Goal: Task Accomplishment & Management: Use online tool/utility

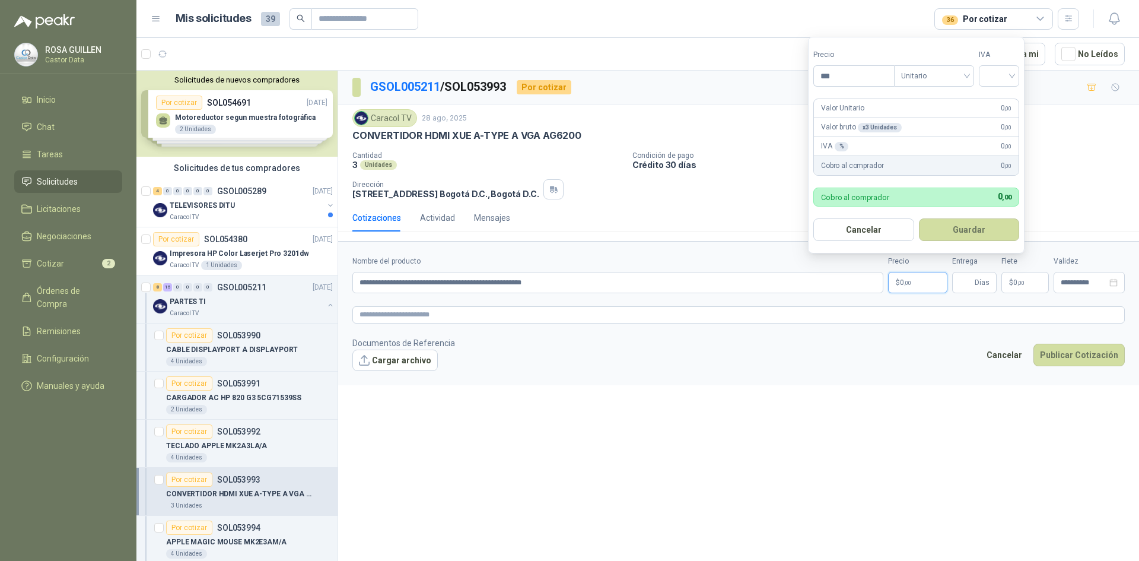
click at [572, 373] on form "**********" at bounding box center [738, 313] width 801 height 144
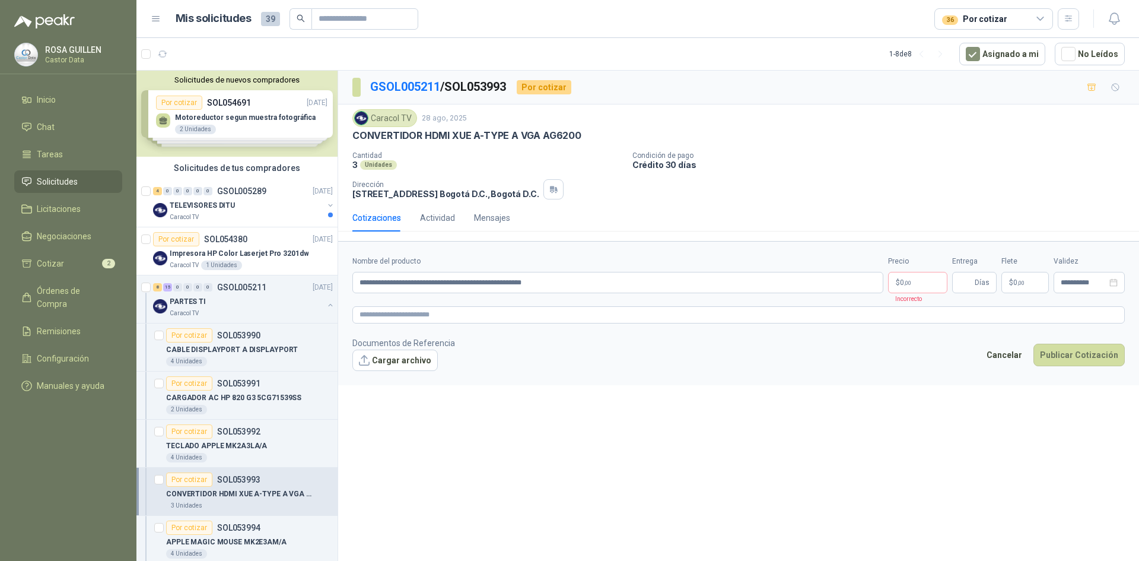
click at [552, 46] on article "1 - 8 de 8 Asignado a mi No Leídos" at bounding box center [637, 54] width 1003 height 32
drag, startPoint x: 353, startPoint y: 136, endPoint x: 614, endPoint y: 129, distance: 260.6
click at [591, 137] on div "CONVERTIDOR HDMI XUE A-TYPE A VGA AG6200" at bounding box center [739, 135] width 773 height 12
copy p "CONVERTIDOR HDMI XUE A-TYPE A VGA AG6200"
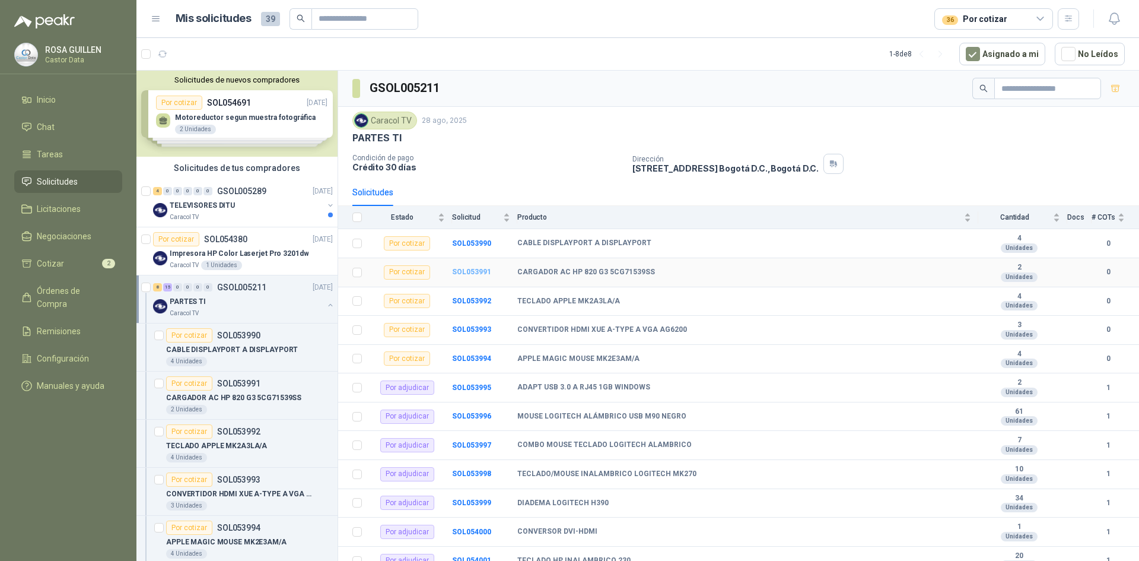
click at [482, 271] on b "SOL053991" at bounding box center [471, 272] width 39 height 8
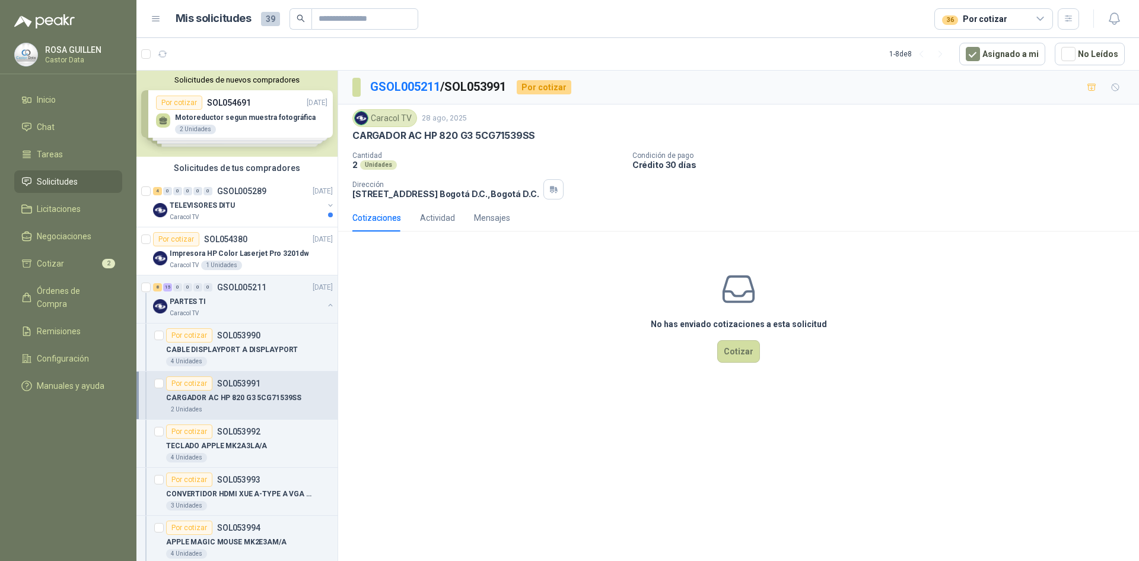
click at [1039, 19] on icon at bounding box center [1040, 18] width 7 height 3
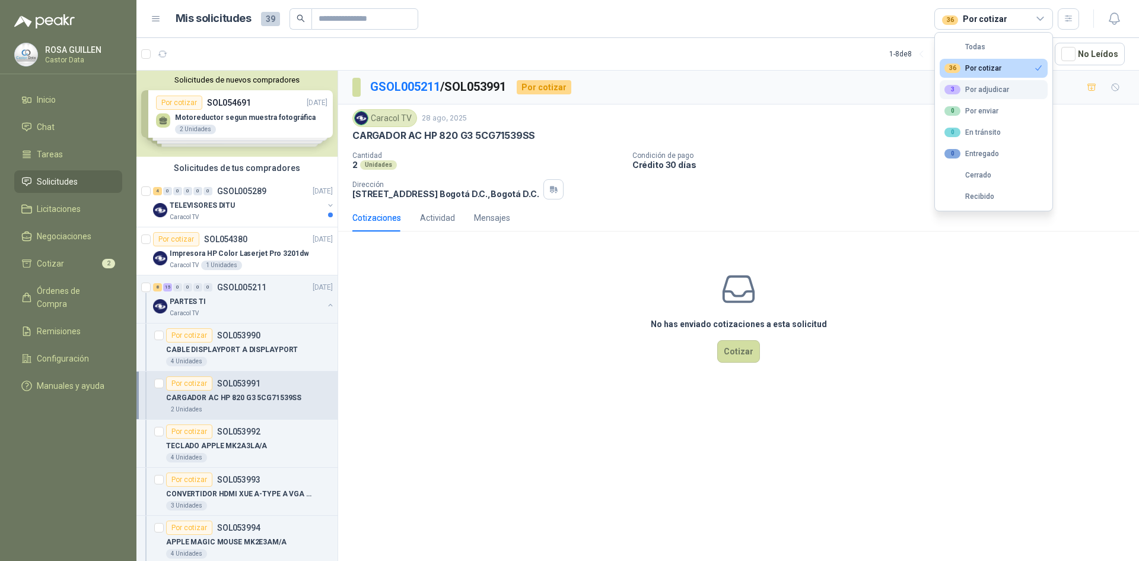
click at [978, 91] on div "3 Por adjudicar" at bounding box center [977, 89] width 65 height 9
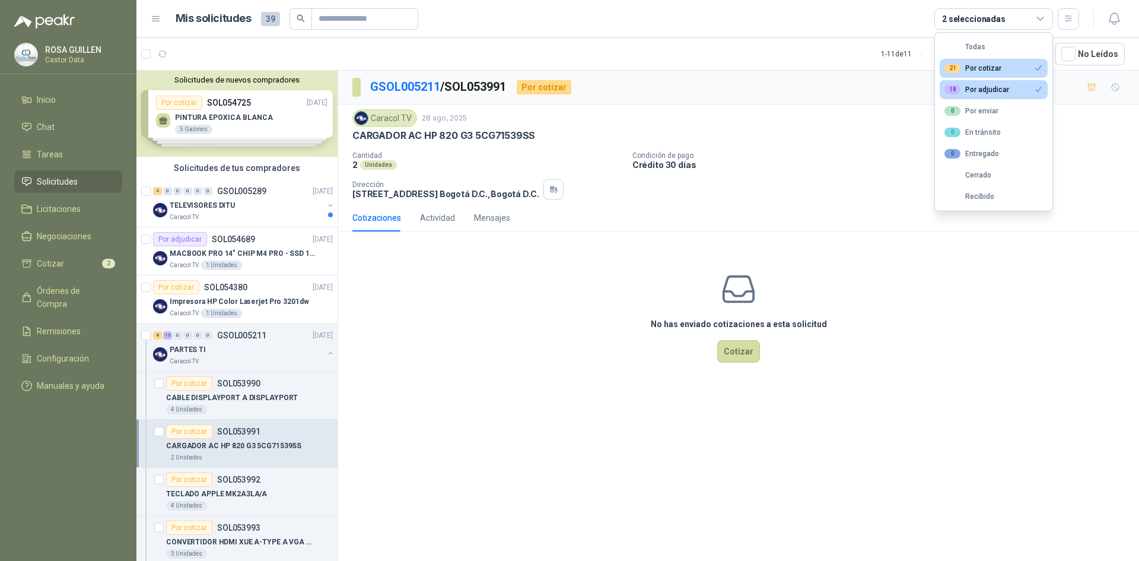
click at [976, 68] on div "21 Por cotizar" at bounding box center [973, 67] width 57 height 9
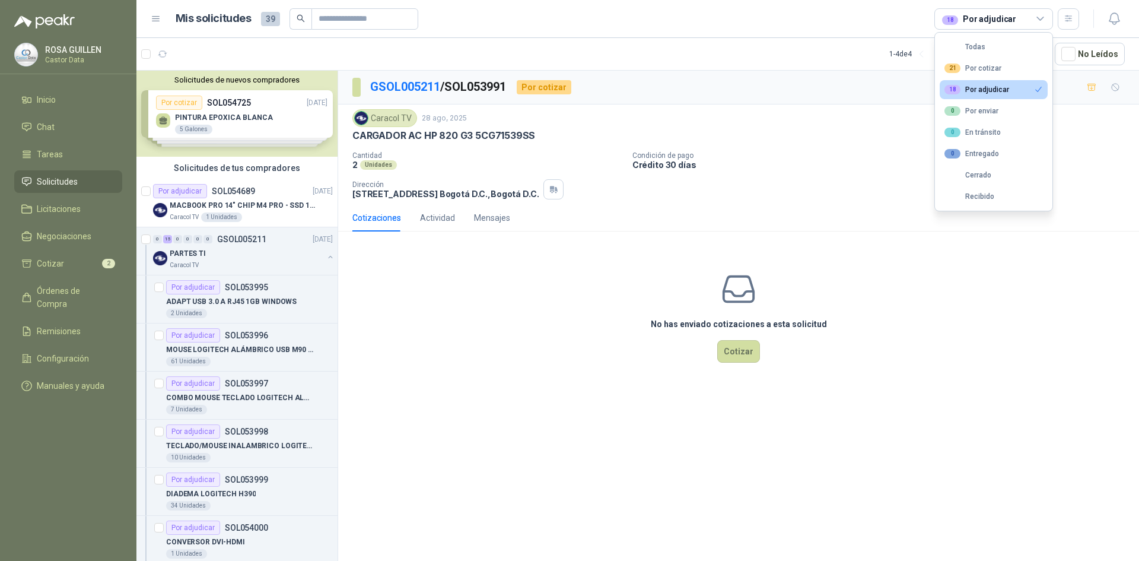
click at [985, 81] on button "18 Por adjudicar" at bounding box center [994, 89] width 108 height 19
click at [988, 69] on div "21 Por cotizar" at bounding box center [973, 67] width 57 height 9
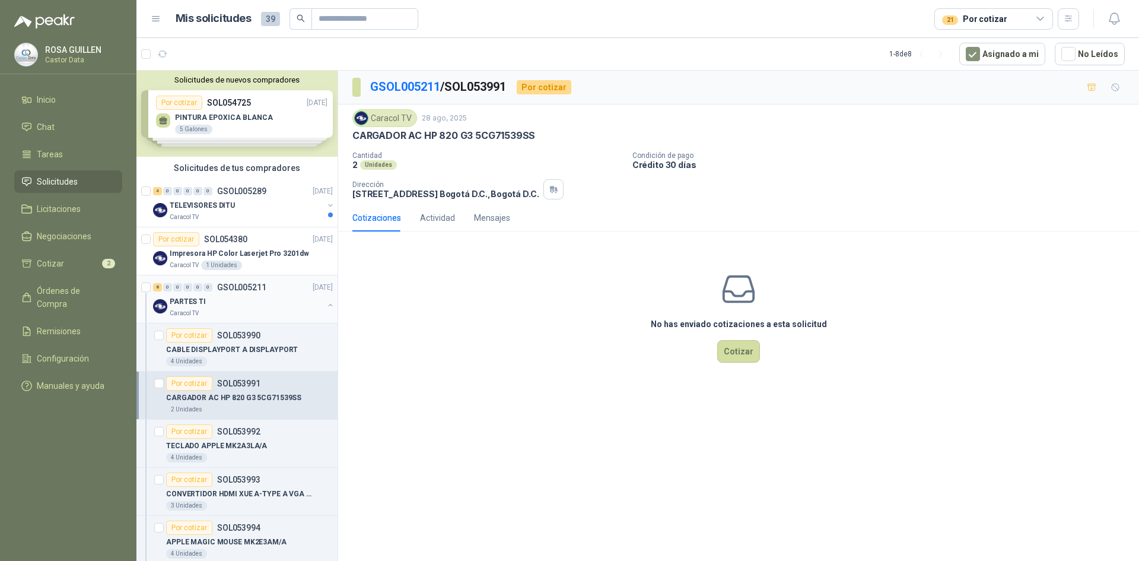
click at [267, 302] on div "PARTES TI" at bounding box center [247, 301] width 154 height 14
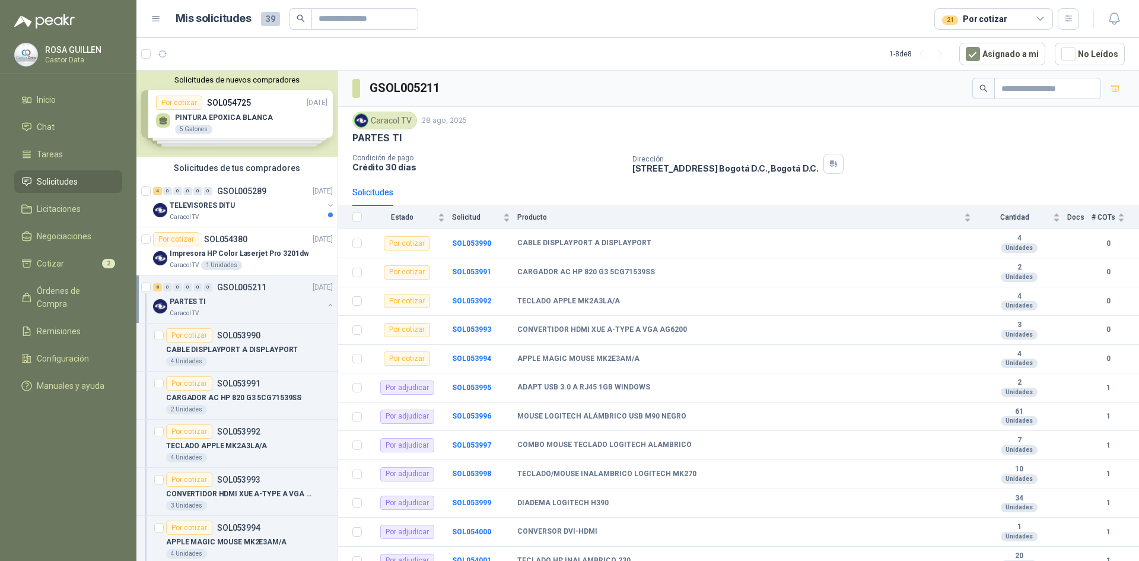
click at [326, 307] on button "button" at bounding box center [330, 304] width 9 height 9
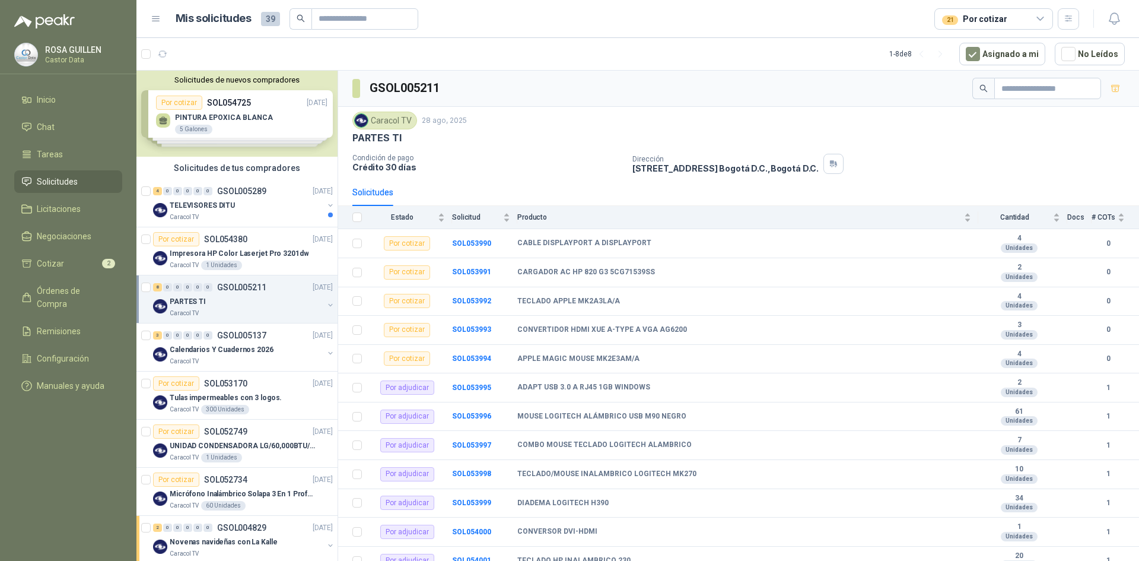
scroll to position [4, 0]
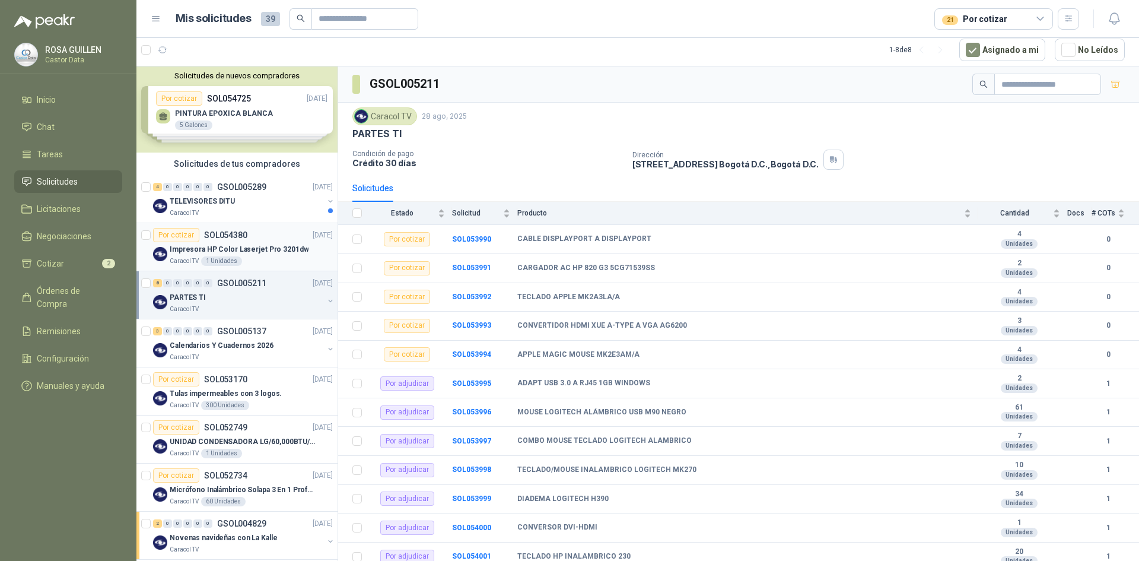
click at [247, 244] on p "Impresora HP Color Laserjet Pro 3201dw" at bounding box center [239, 249] width 139 height 11
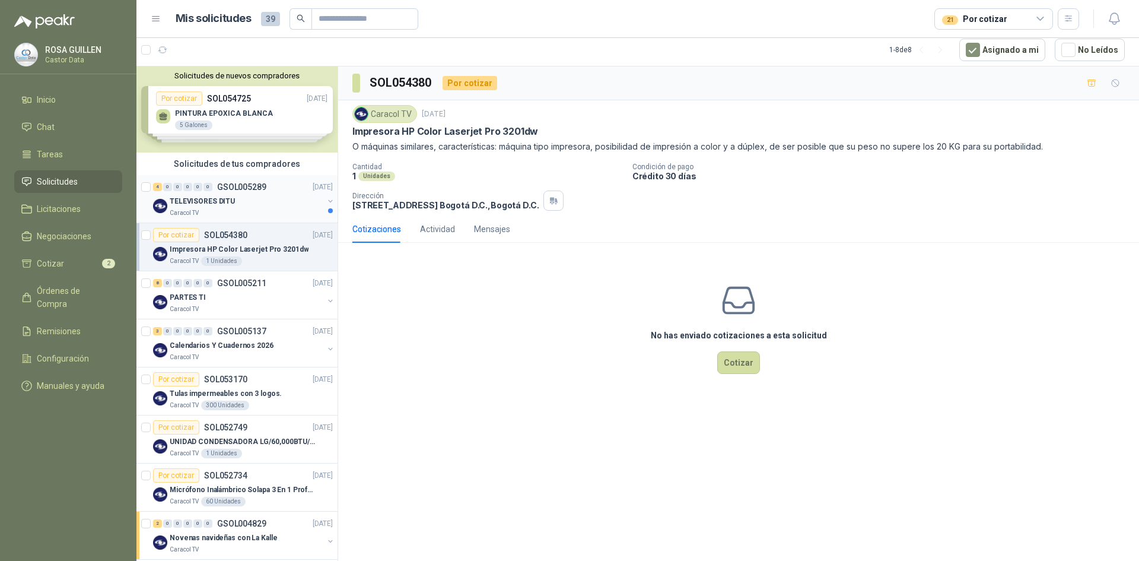
click at [230, 196] on p "TELEVISORES DITU" at bounding box center [202, 201] width 65 height 11
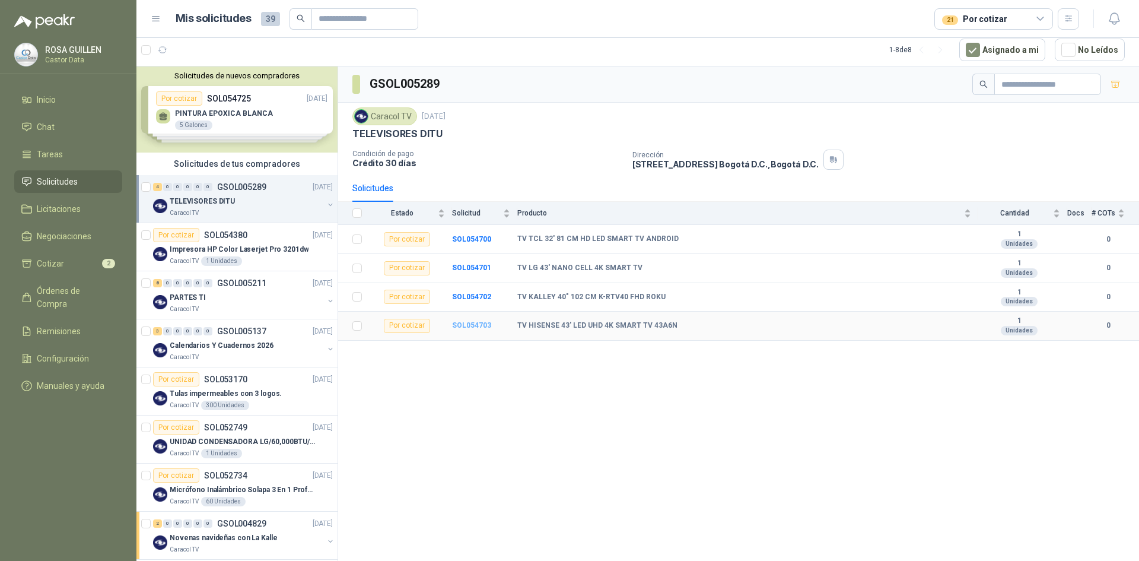
click at [475, 325] on b "SOL054703" at bounding box center [471, 325] width 39 height 8
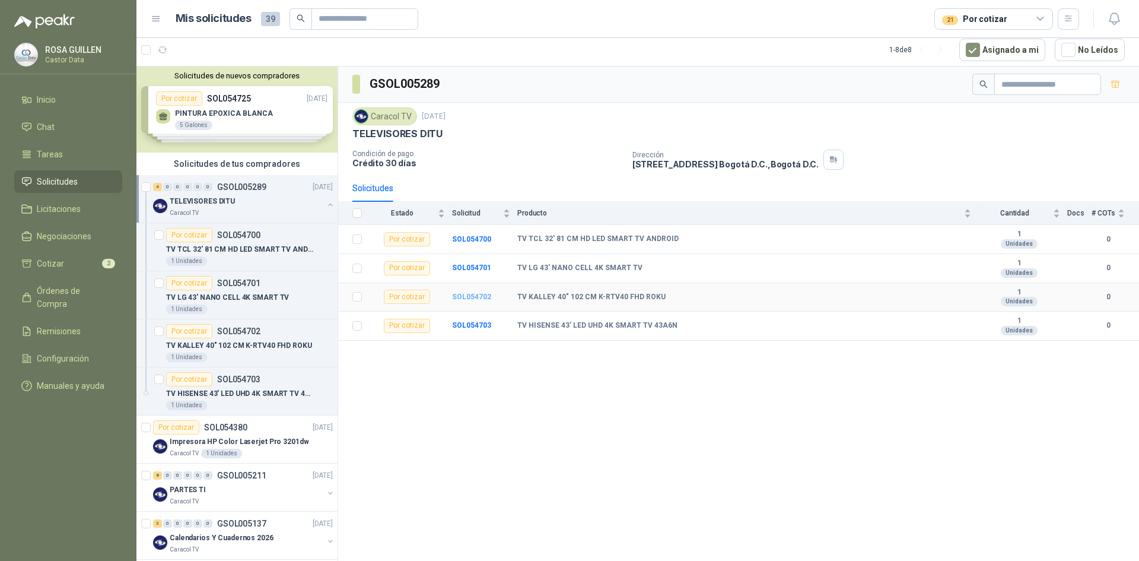
click at [471, 297] on b "SOL054702" at bounding box center [471, 297] width 39 height 8
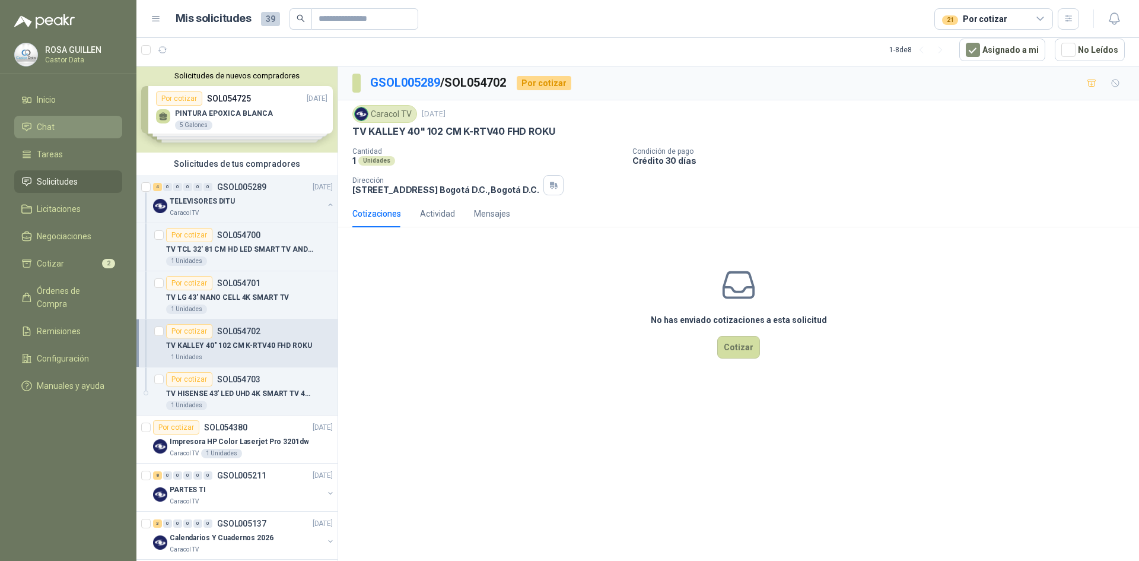
click at [51, 131] on span "Chat" at bounding box center [46, 126] width 18 height 13
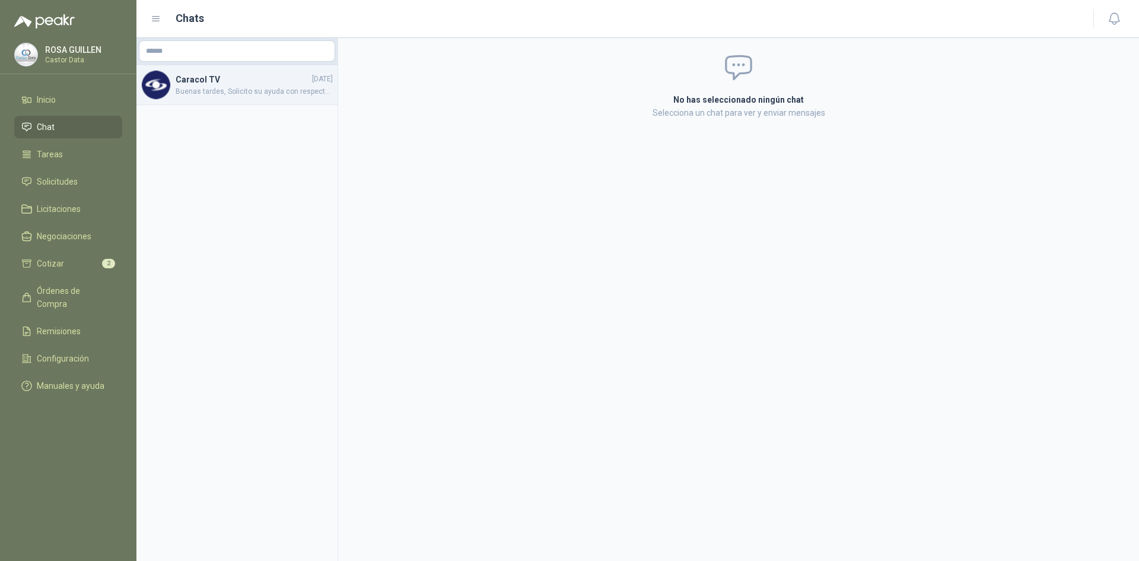
click at [263, 91] on span "Buenas tardes, Solicito su ayuda con respecto a la necesidad, Los ing. me pregu…" at bounding box center [254, 91] width 157 height 11
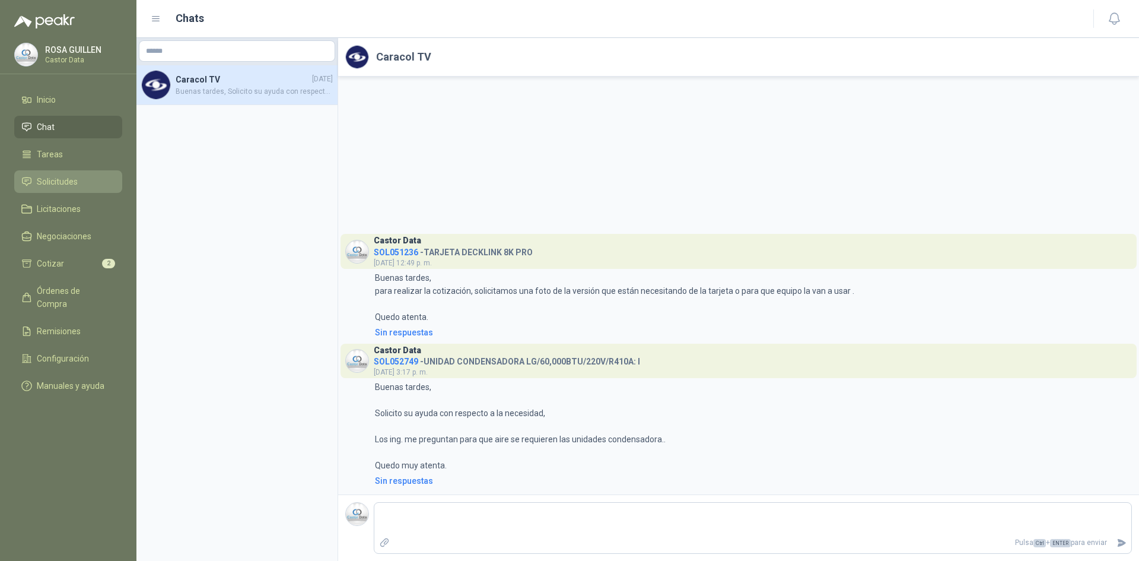
click at [49, 187] on span "Solicitudes" at bounding box center [57, 181] width 41 height 13
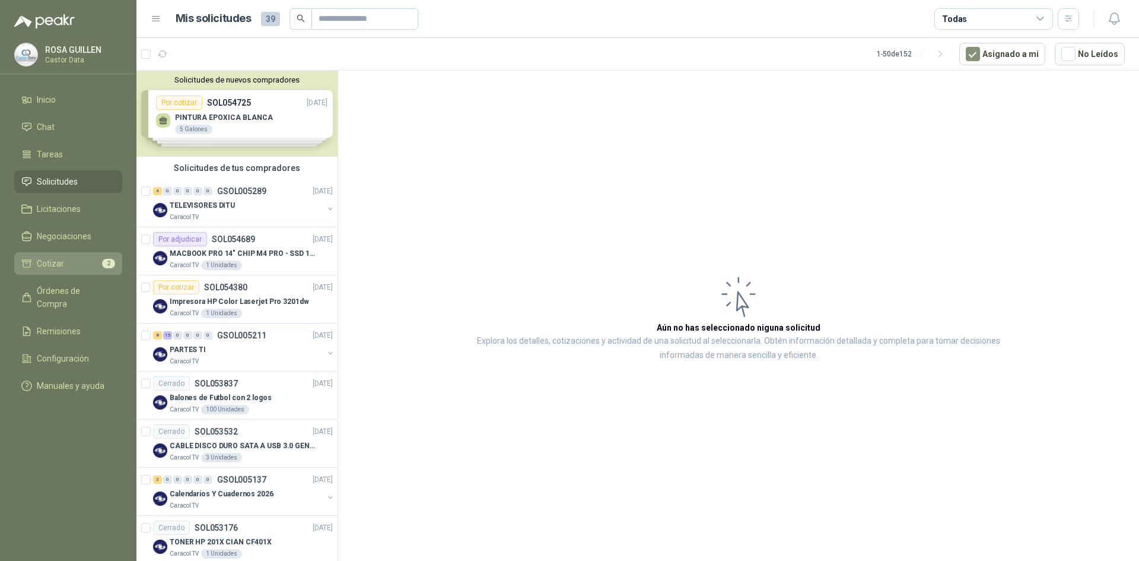
click at [53, 262] on span "Cotizar" at bounding box center [50, 263] width 27 height 13
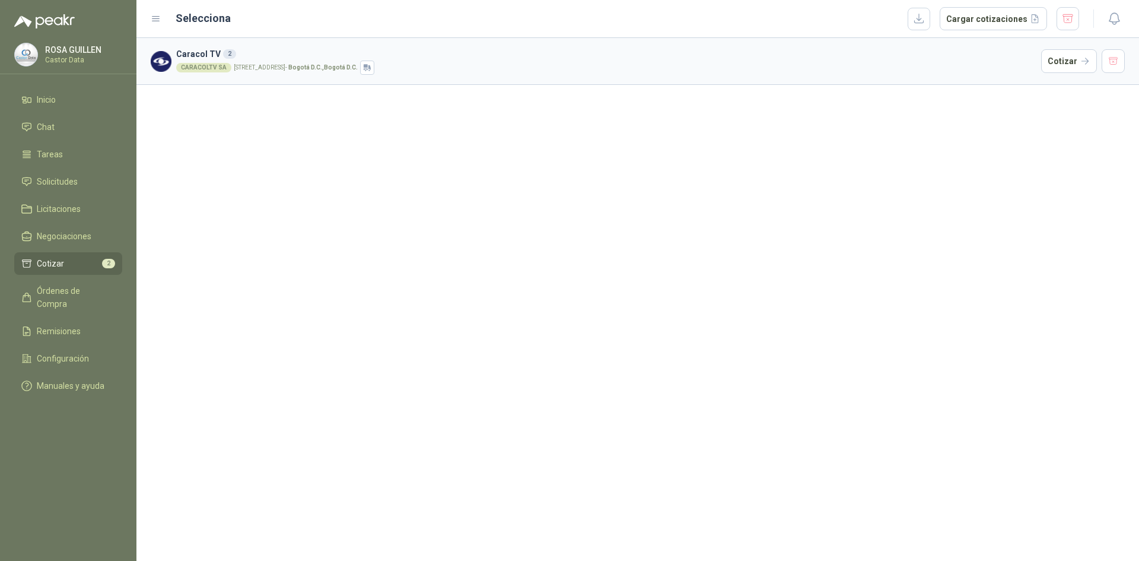
click at [278, 71] on p "[STREET_ADDRESS] D.C." at bounding box center [296, 68] width 124 height 6
click at [230, 65] on div "CARACOLTV SA [STREET_ADDRESS] D.C." at bounding box center [606, 68] width 860 height 14
click at [226, 52] on div "2" at bounding box center [229, 53] width 13 height 9
click at [198, 67] on div "CARACOLTV SA" at bounding box center [203, 67] width 55 height 9
click at [1068, 65] on button "Cotizar" at bounding box center [1069, 61] width 56 height 24
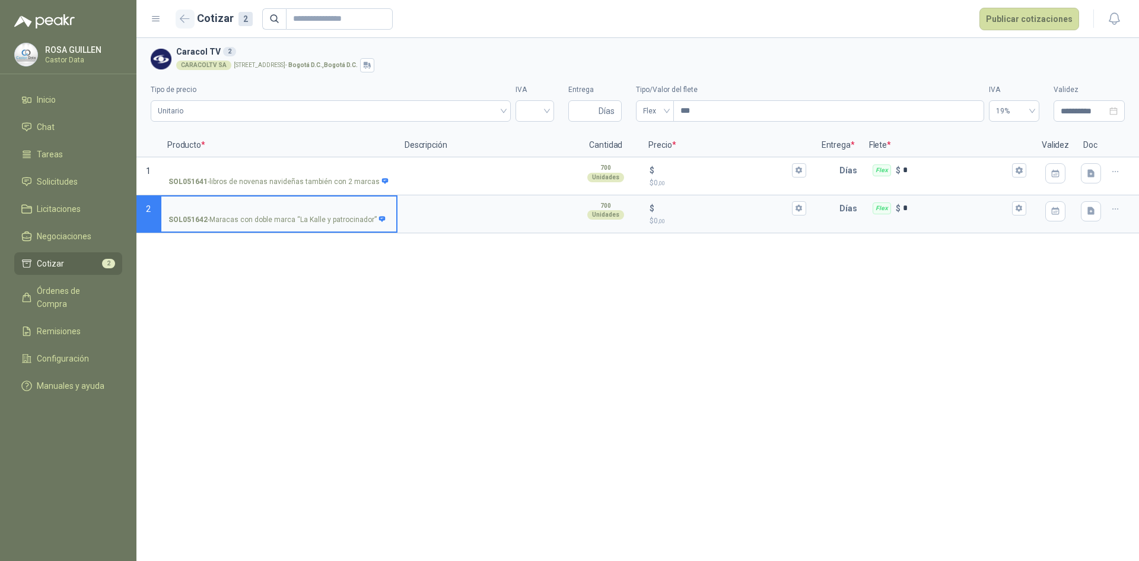
click at [185, 17] on icon "button" at bounding box center [185, 18] width 10 height 9
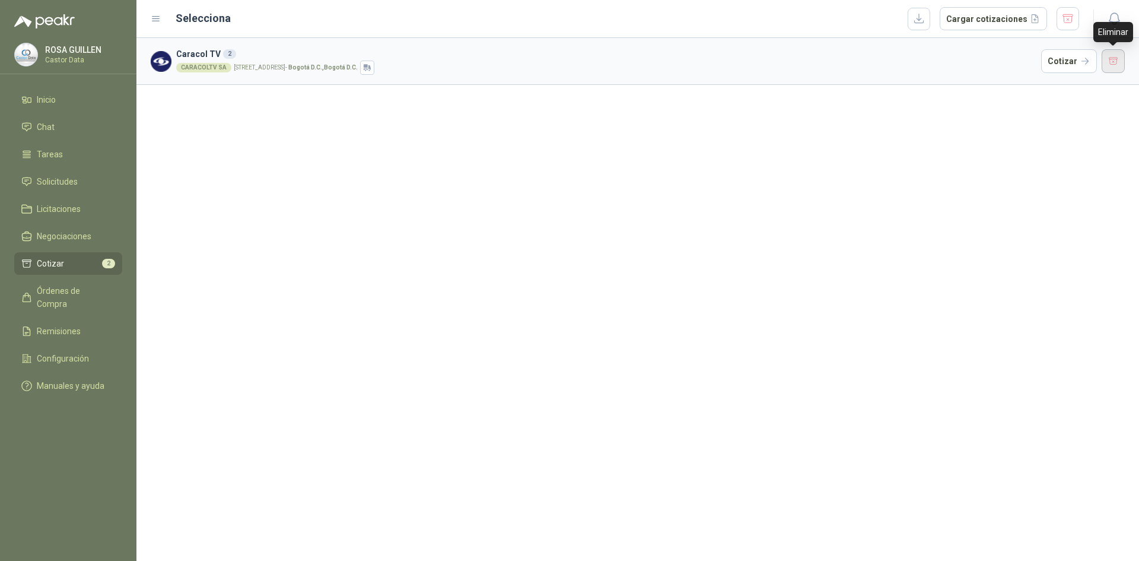
click at [1116, 63] on button "button" at bounding box center [1114, 61] width 24 height 24
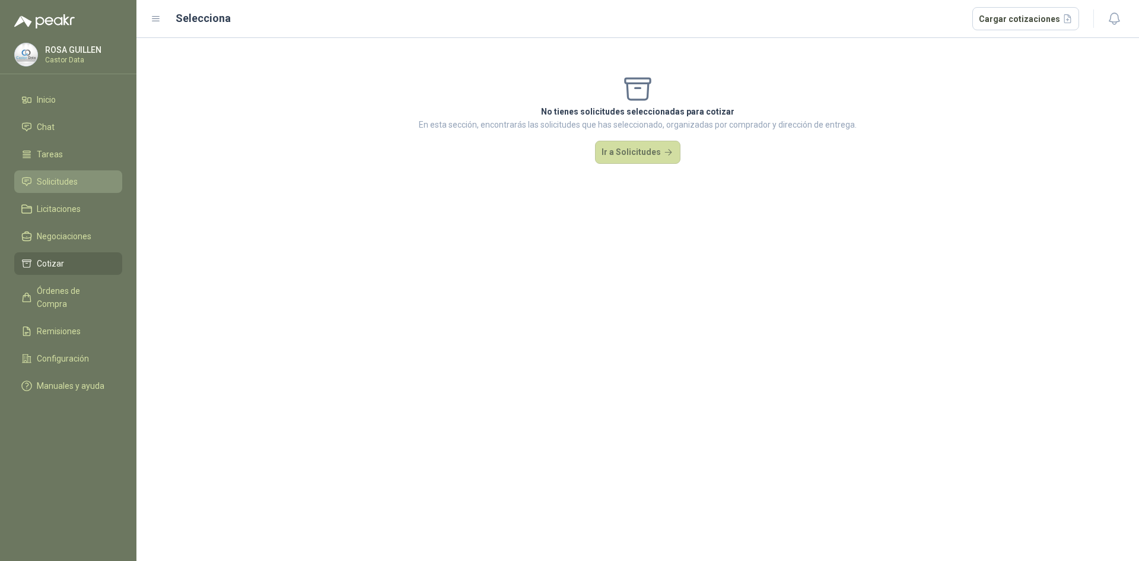
click at [68, 185] on span "Solicitudes" at bounding box center [57, 181] width 41 height 13
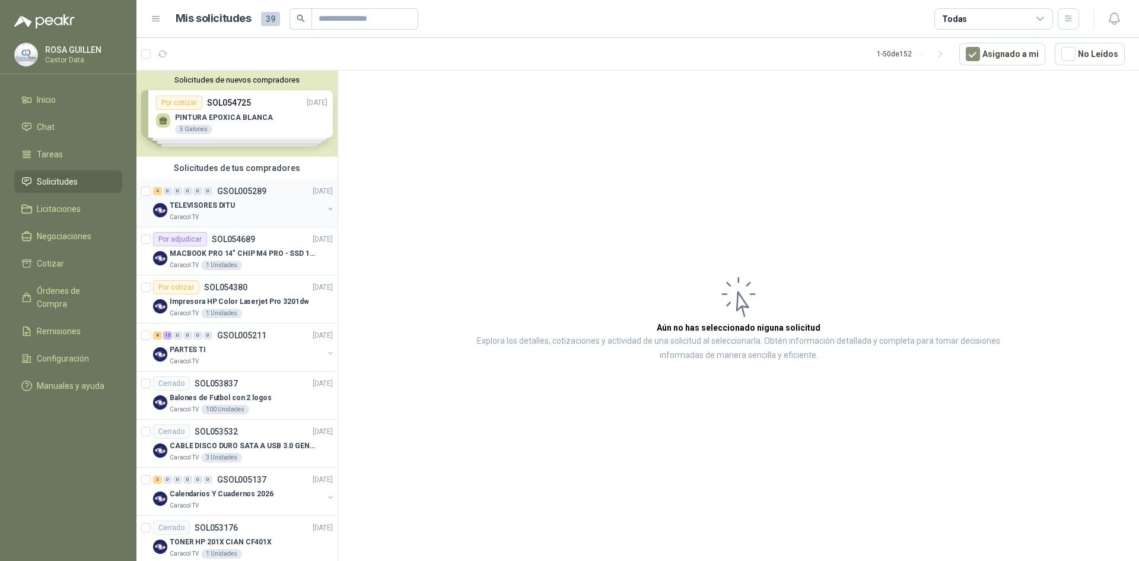
click at [231, 206] on div "TELEVISORES DITU" at bounding box center [247, 205] width 154 height 14
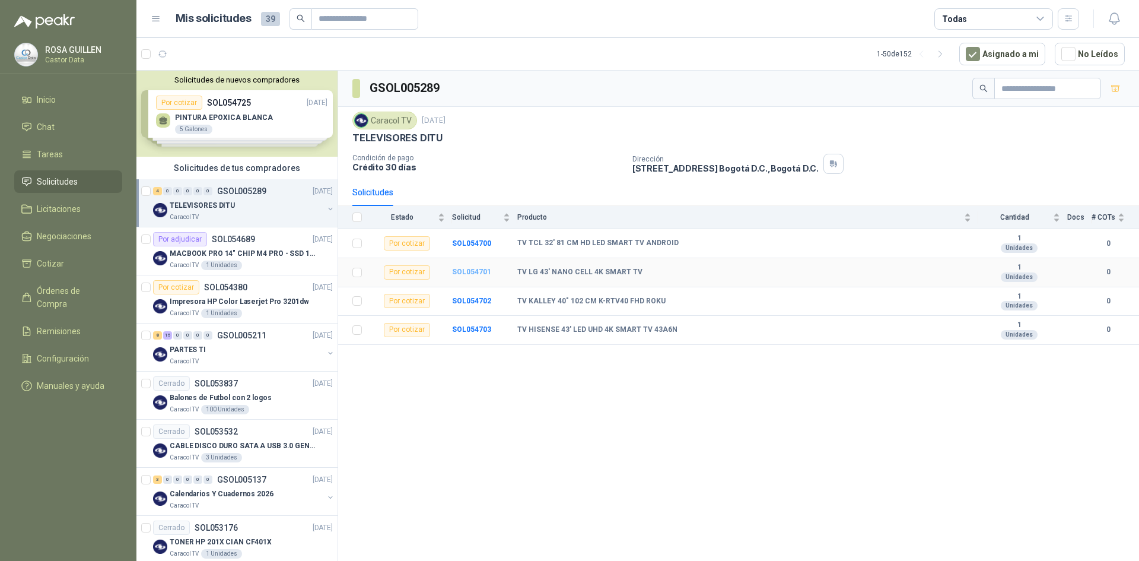
click at [475, 269] on b "SOL054701" at bounding box center [471, 272] width 39 height 8
